Goal: Book appointment/travel/reservation

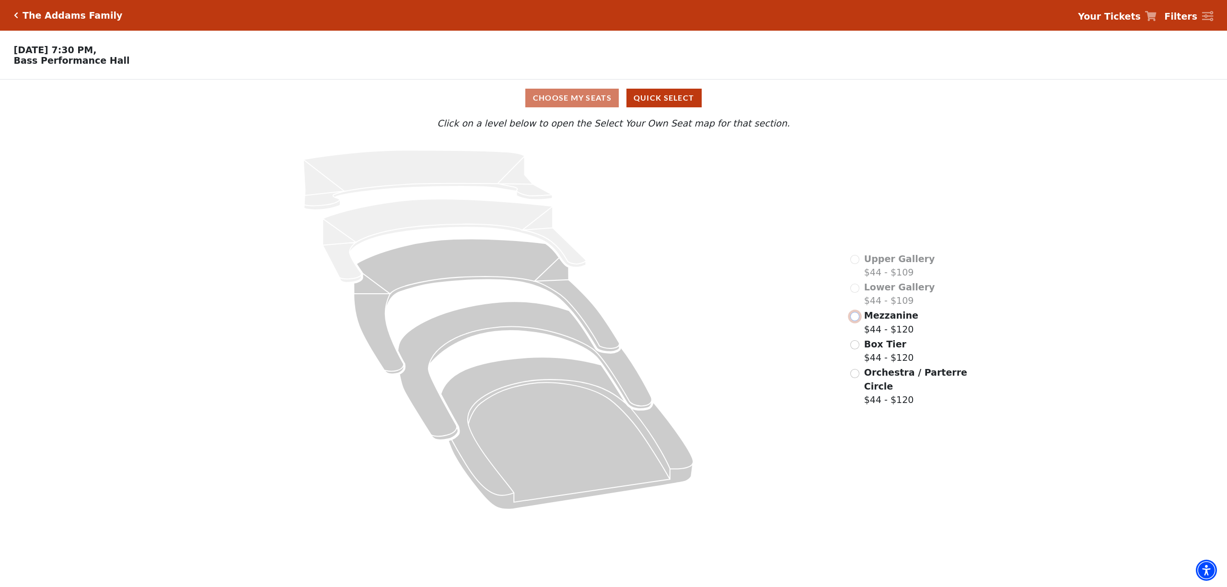
click at [858, 321] on input "Mezzanine$44 - $120\a" at bounding box center [854, 316] width 9 height 9
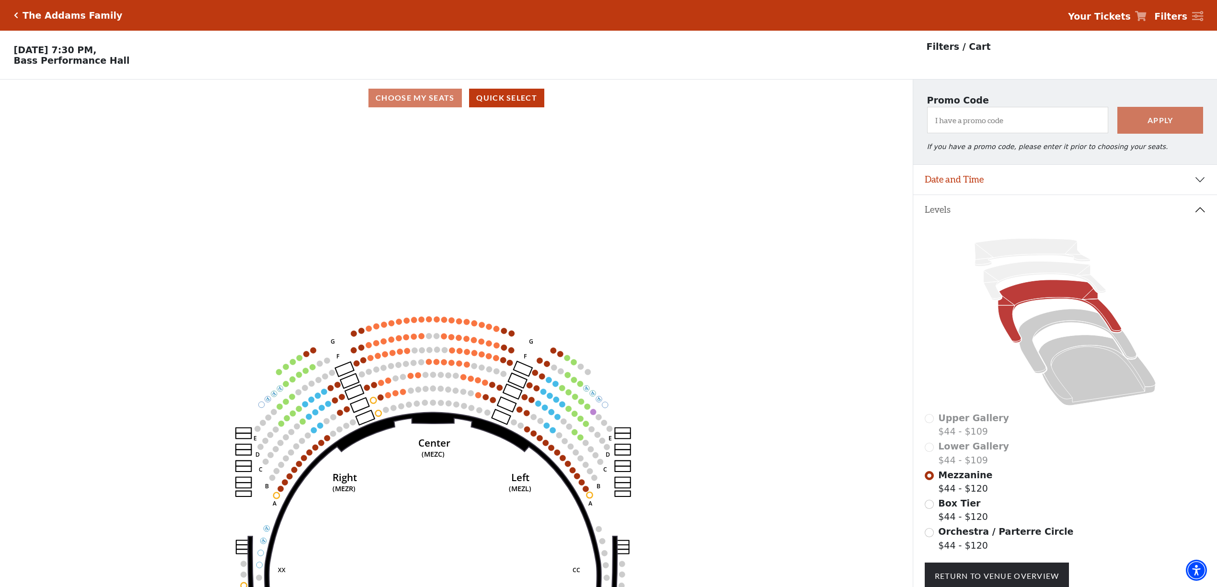
drag, startPoint x: 453, startPoint y: 321, endPoint x: 427, endPoint y: 514, distance: 194.4
click at [426, 499] on icon "Center (MEZC) Right (MEZR) Left (MEZL) (MEXBOXR) (MEXBOXL) XX WW CC DD YY BB ZZ…" at bounding box center [457, 354] width 822 height 477
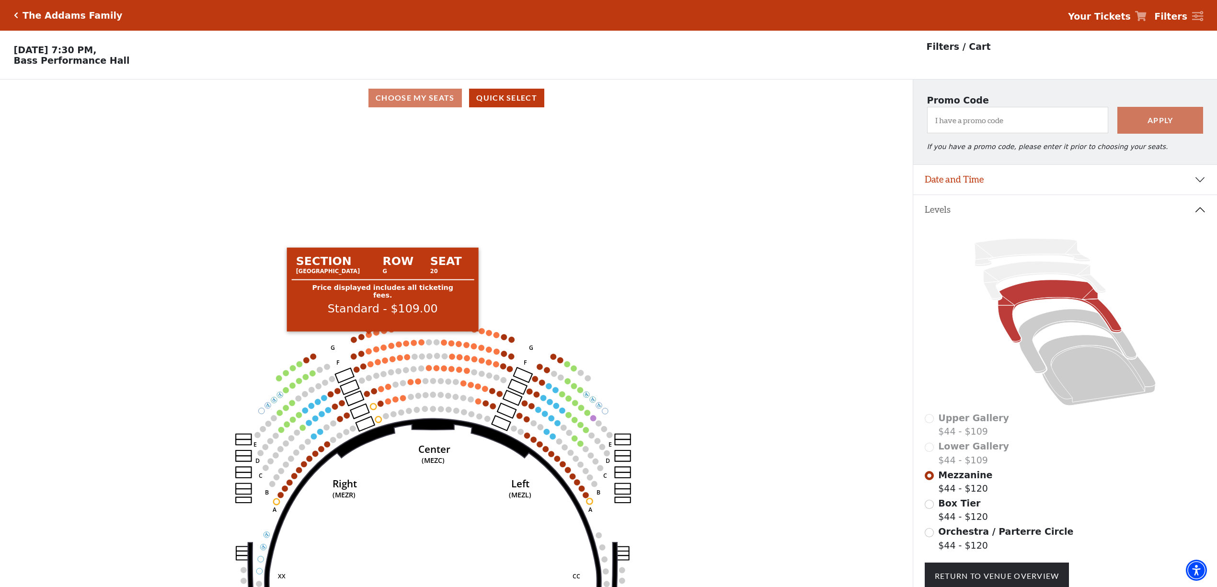
click at [369, 337] on circle at bounding box center [369, 335] width 6 height 6
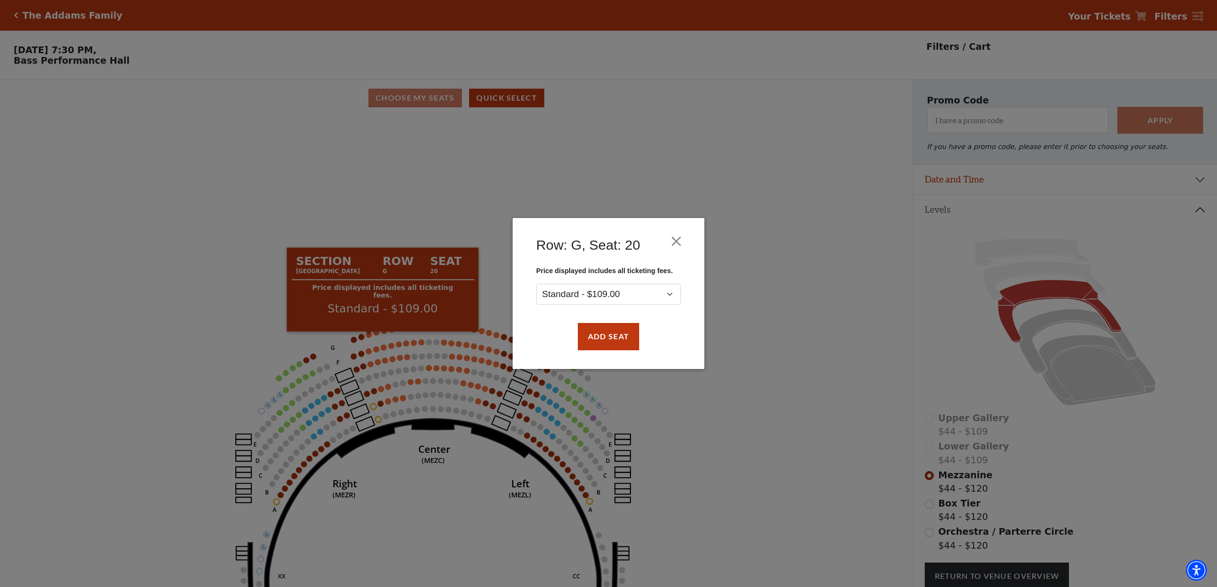
click at [377, 337] on div "Row: G, Seat: 20 Price displayed includes all ticketing fees. Standard - $109.0…" at bounding box center [608, 293] width 1217 height 587
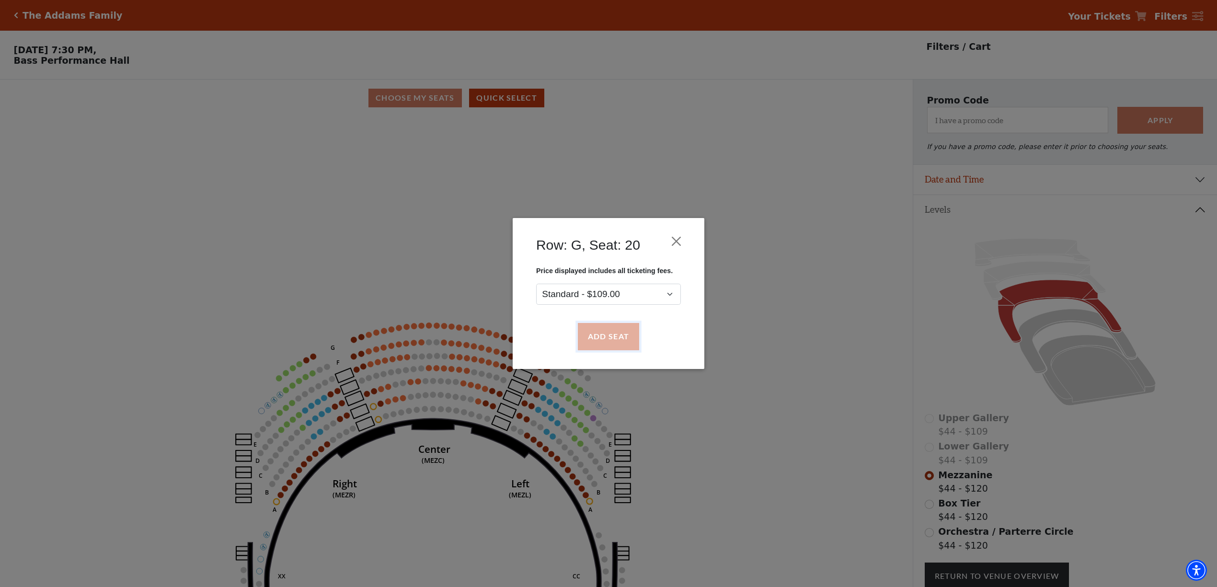
drag, startPoint x: 599, startPoint y: 336, endPoint x: 602, endPoint y: 340, distance: 5.1
click at [599, 339] on button "Add Seat" at bounding box center [608, 336] width 61 height 27
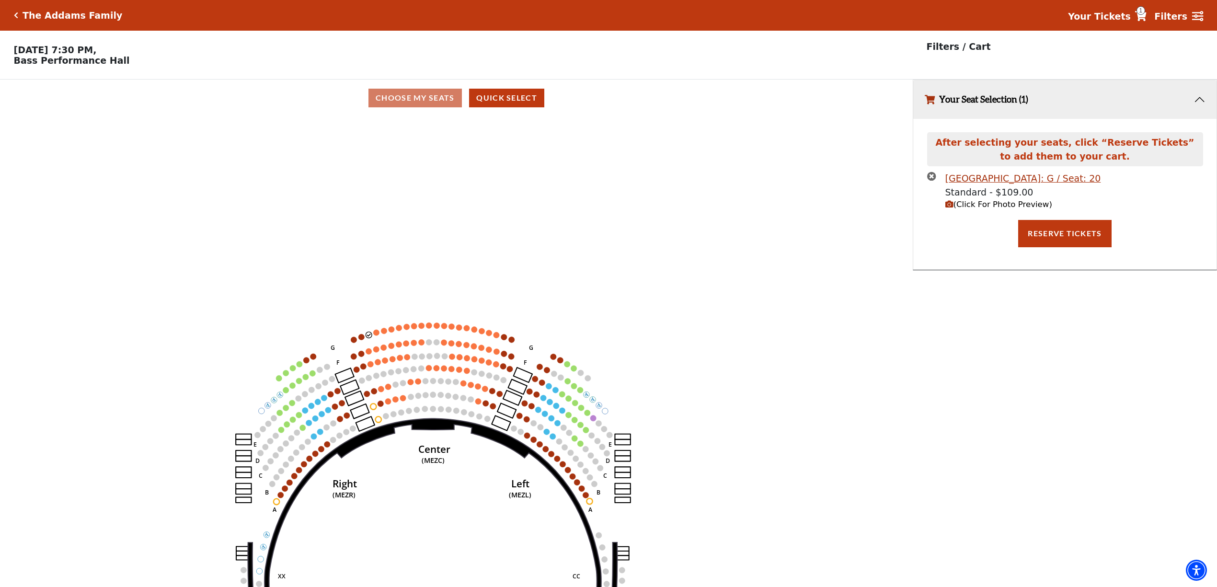
click at [377, 335] on icon "Center (MEZC) Right (MEZR) Left (MEZL) (MEXBOXR) (MEXBOXL) XX WW CC DD YY BB ZZ…" at bounding box center [457, 354] width 822 height 477
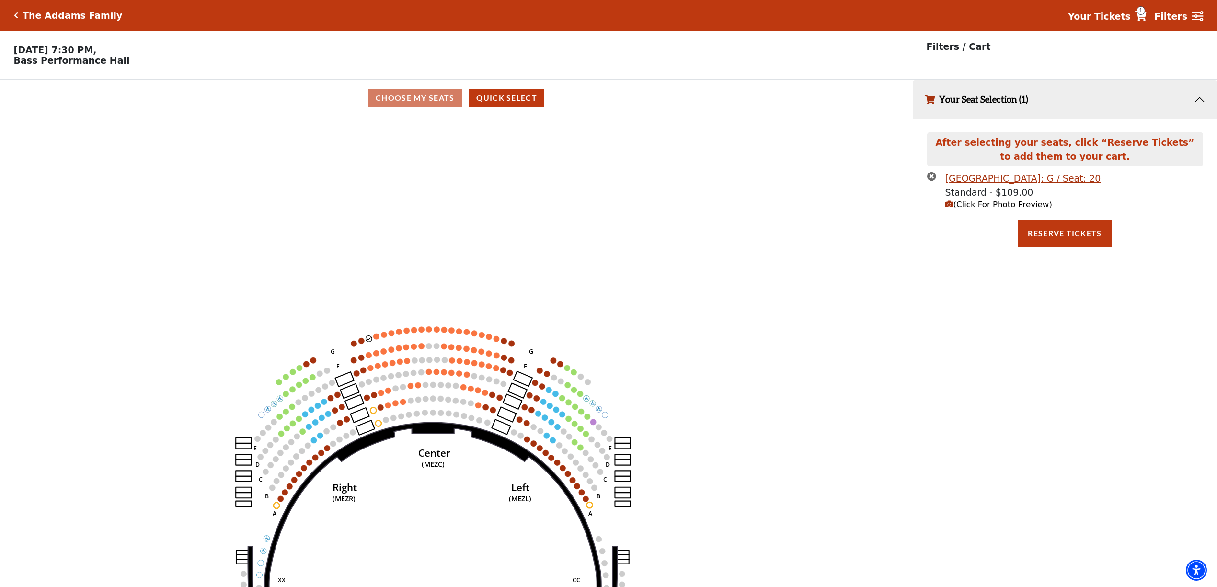
click at [378, 335] on icon "Center (MEZC) Right (MEZR) Left (MEZL) (MEXBOXR) (MEXBOXL) XX WW CC DD YY BB ZZ…" at bounding box center [457, 354] width 822 height 477
click at [378, 339] on circle at bounding box center [376, 337] width 6 height 6
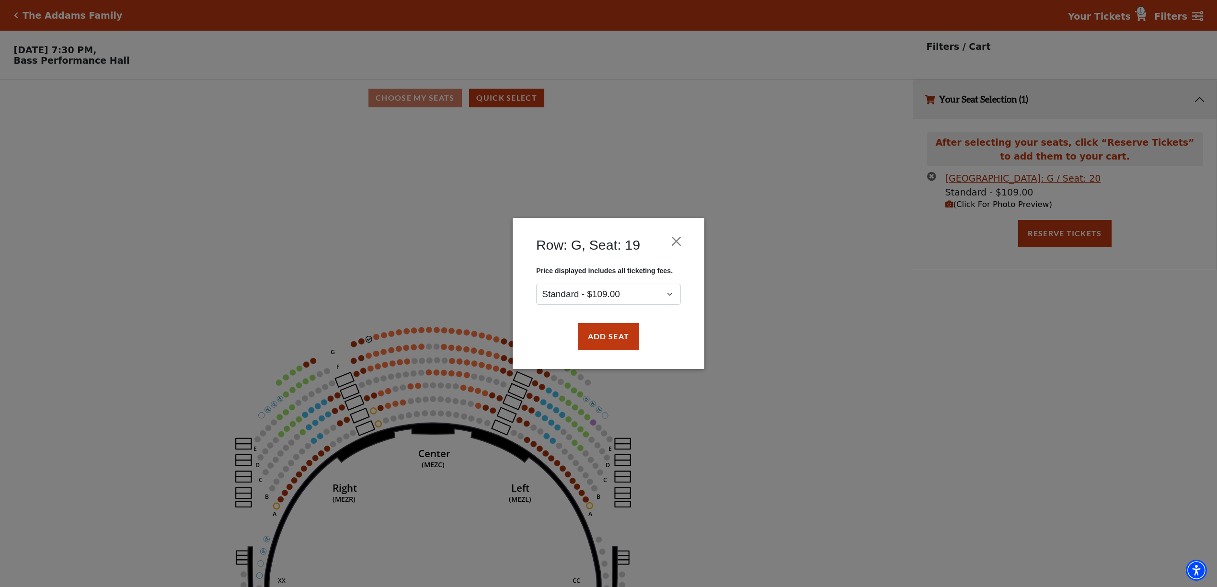
click at [573, 344] on div "Add Seat" at bounding box center [608, 336] width 163 height 45
click at [593, 337] on button "Add Seat" at bounding box center [608, 336] width 61 height 27
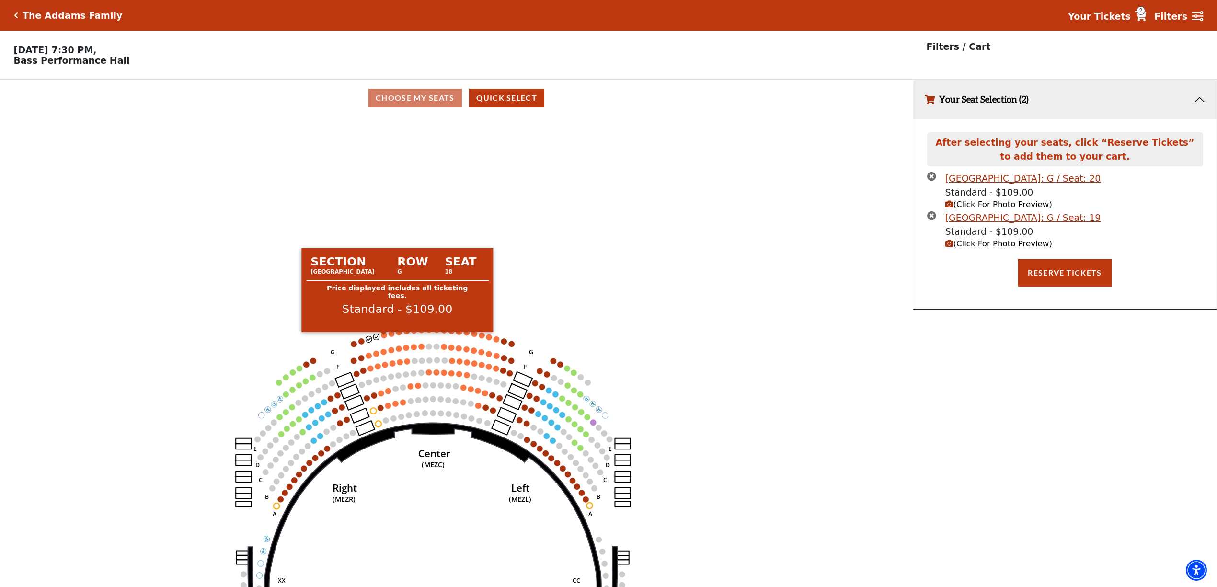
click at [382, 338] on circle at bounding box center [384, 335] width 6 height 6
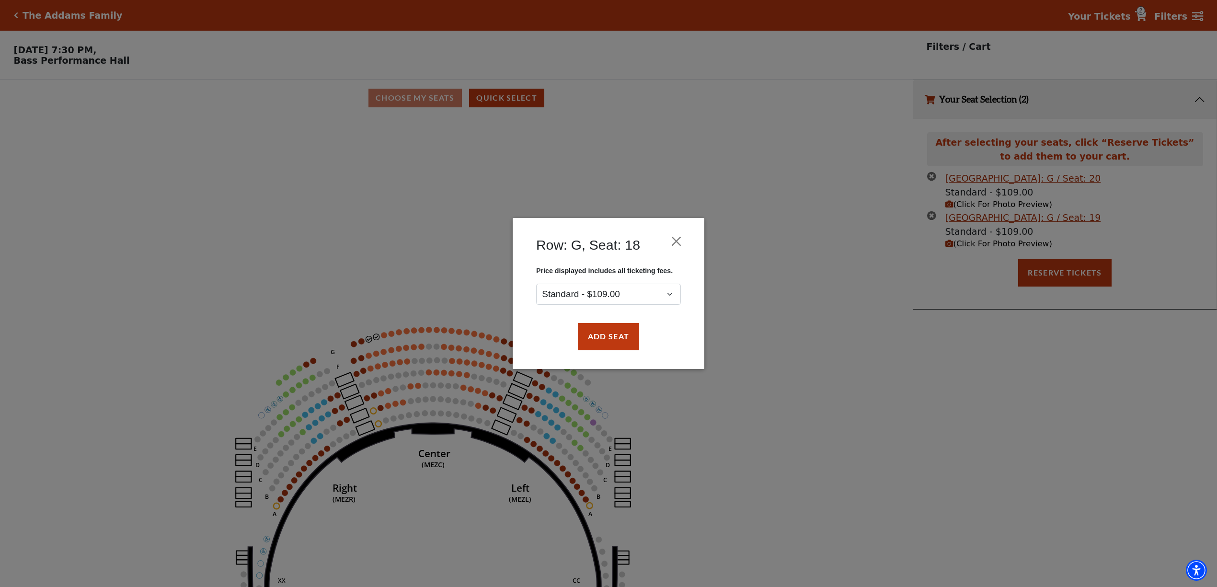
click at [614, 354] on div "Add Seat" at bounding box center [608, 336] width 163 height 45
click at [610, 338] on button "Add Seat" at bounding box center [608, 336] width 61 height 27
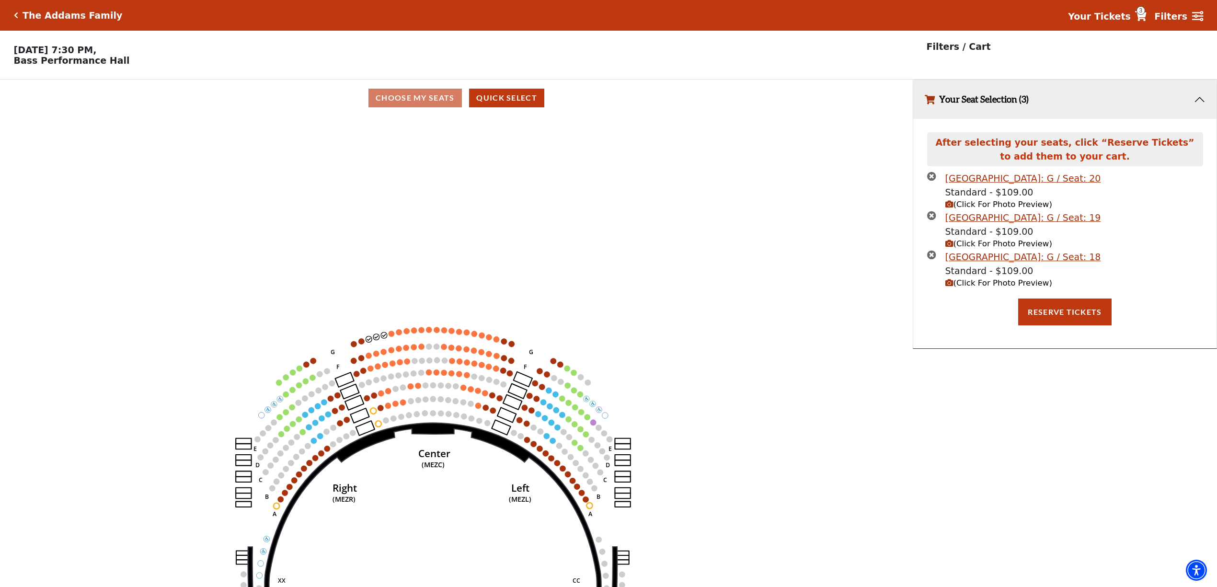
click at [391, 336] on circle at bounding box center [392, 334] width 6 height 6
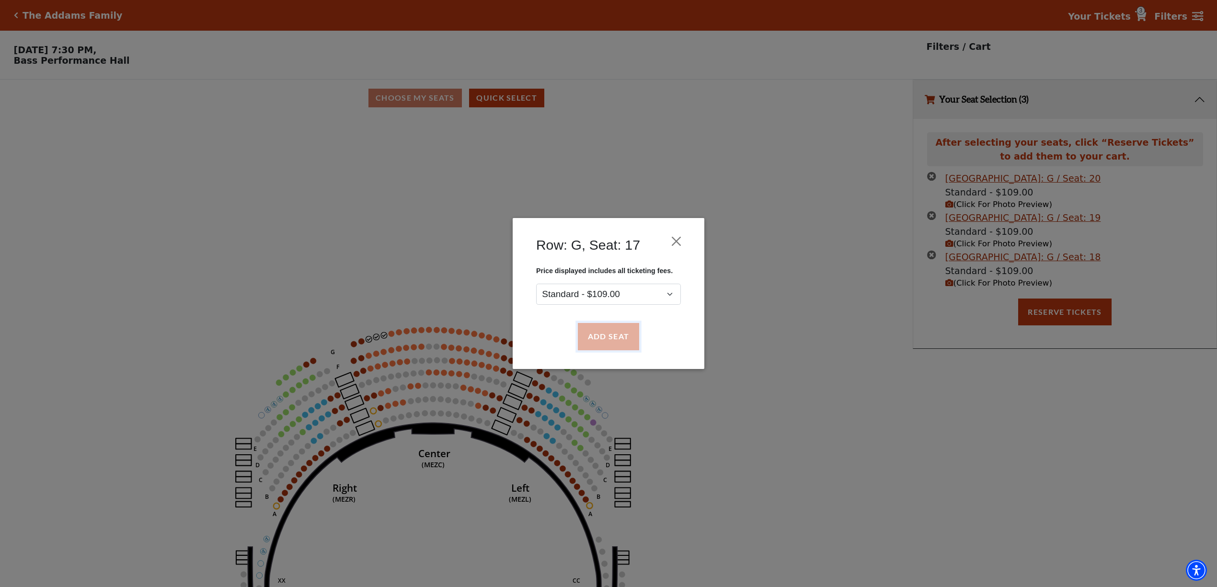
click at [598, 335] on button "Add Seat" at bounding box center [608, 336] width 61 height 27
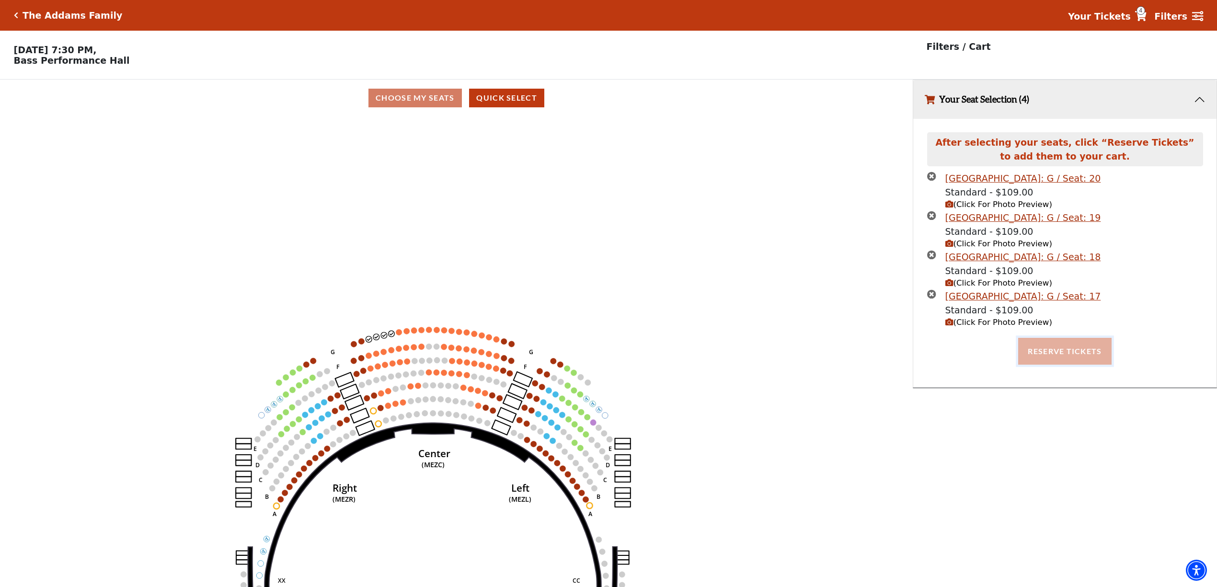
click at [1059, 350] on button "Reserve Tickets" at bounding box center [1064, 351] width 93 height 27
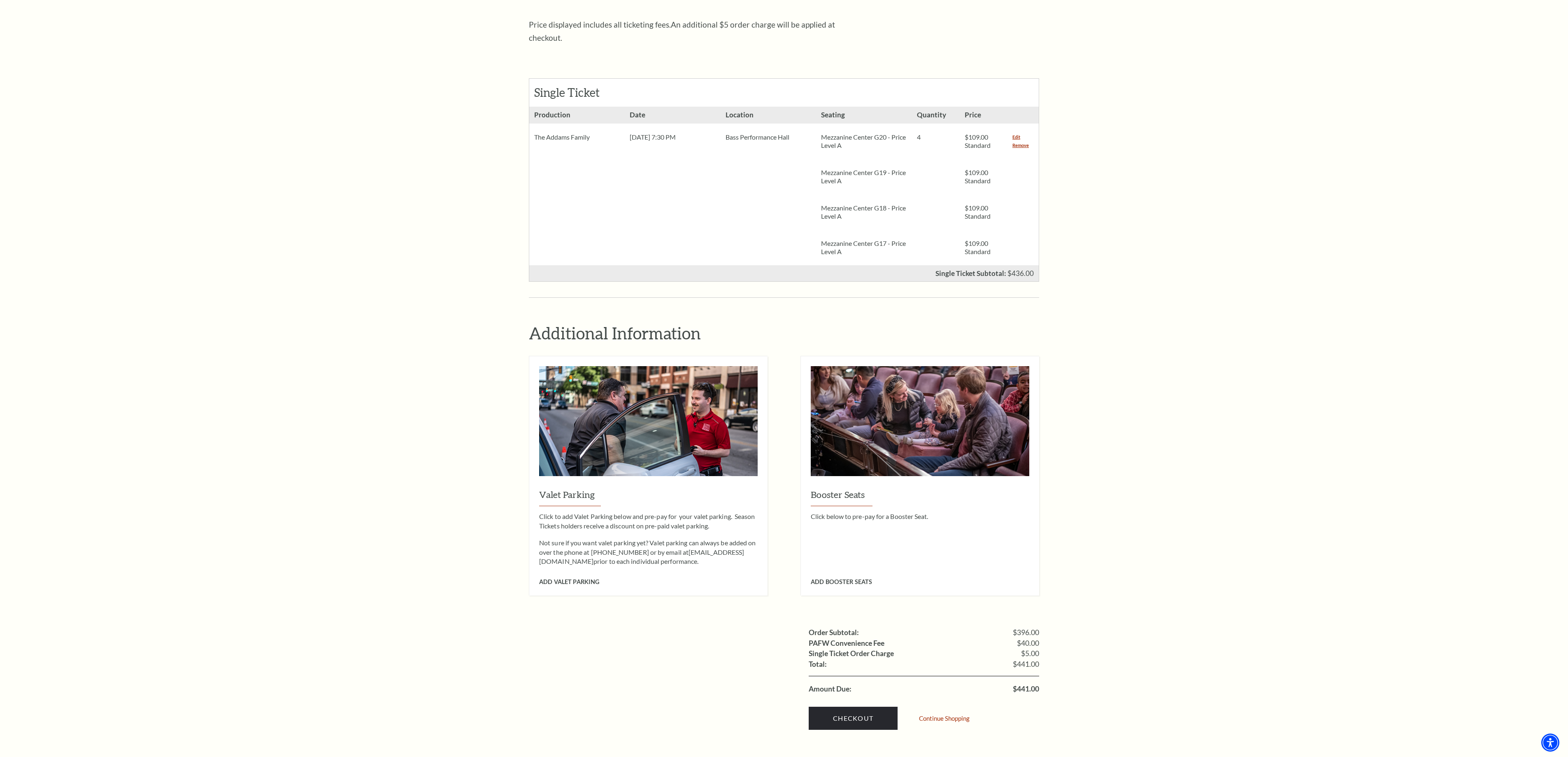
scroll to position [149, 0]
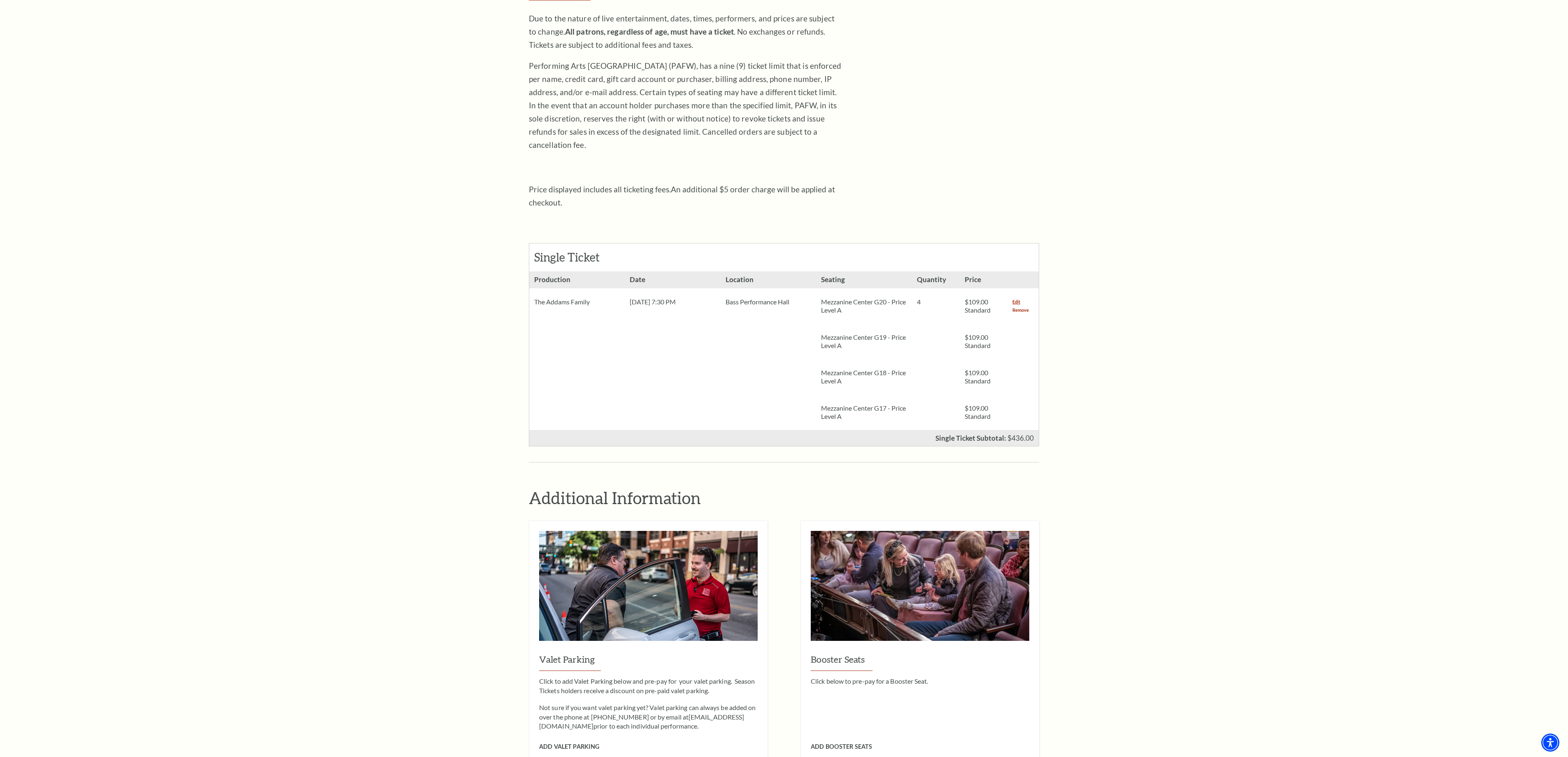
click at [1024, 306] on link "Remove" at bounding box center [1020, 310] width 16 height 9
